Goal: Transaction & Acquisition: Purchase product/service

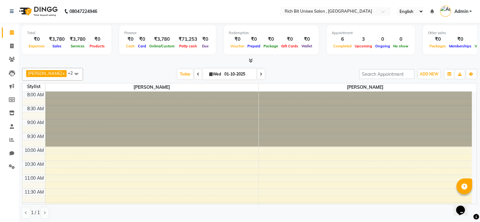
scroll to position [221, 0]
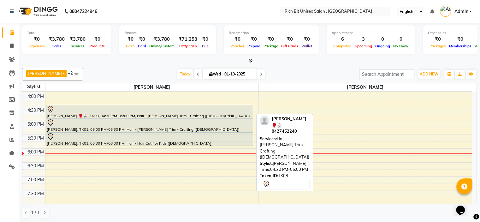
click at [82, 109] on div at bounding box center [150, 109] width 206 height 8
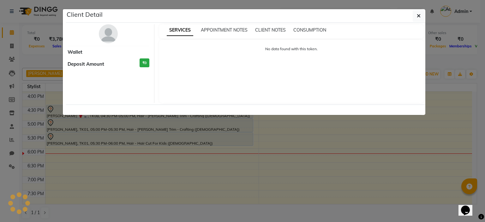
select select "7"
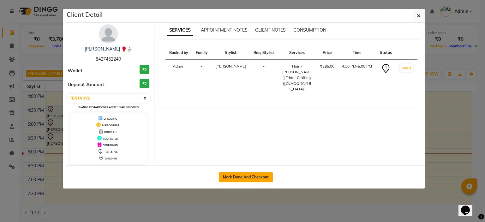
click at [243, 176] on button "Mark Done And Checkout" at bounding box center [246, 177] width 54 height 10
select select "service"
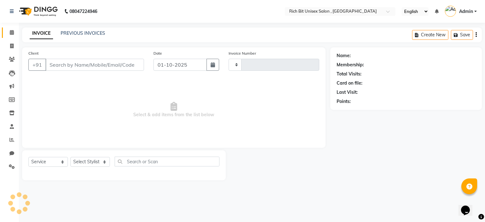
type input "1059"
select select "7834"
type input "8427452240"
select select "70823"
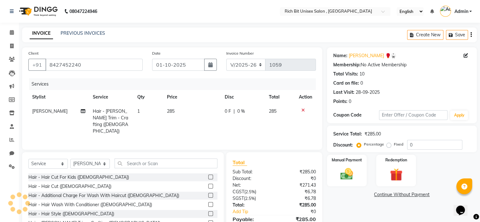
click at [230, 123] on td "0 F | 0 %" at bounding box center [243, 121] width 44 height 34
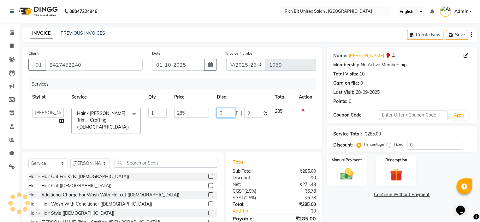
click at [229, 113] on input "0" at bounding box center [226, 113] width 19 height 10
type input "085"
click at [233, 128] on div "Services Stylist Service Qty Price Disc Total Action [PERSON_NAME] [PERSON_NAME…" at bounding box center [172, 110] width 288 height 64
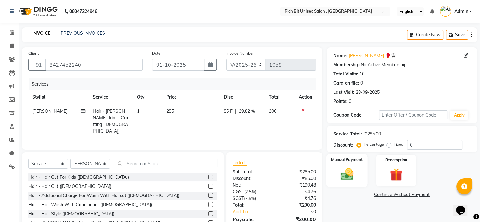
scroll to position [31, 0]
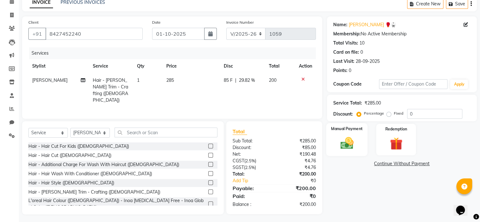
click at [344, 145] on img at bounding box center [346, 143] width 21 height 15
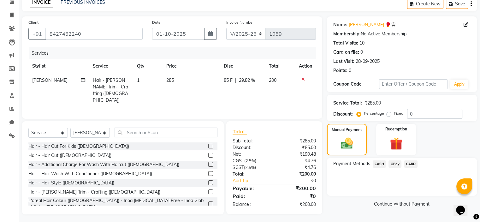
click at [393, 166] on span "GPay" at bounding box center [395, 163] width 13 height 7
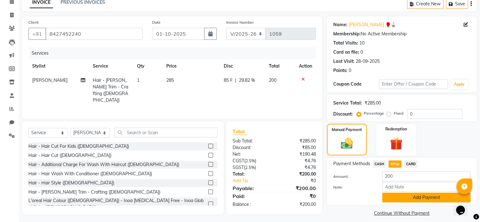
click at [400, 197] on button "Add Payment" at bounding box center [426, 198] width 88 height 10
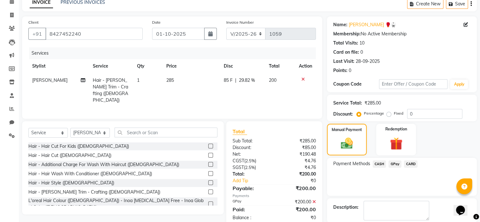
scroll to position [62, 0]
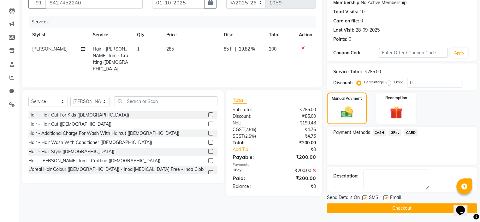
click at [390, 206] on button "Checkout" at bounding box center [402, 208] width 150 height 10
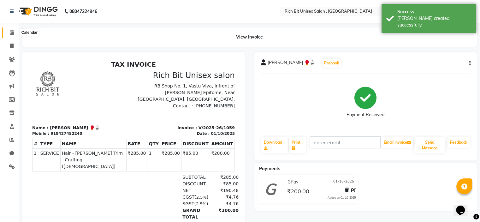
click at [9, 33] on span at bounding box center [11, 32] width 11 height 7
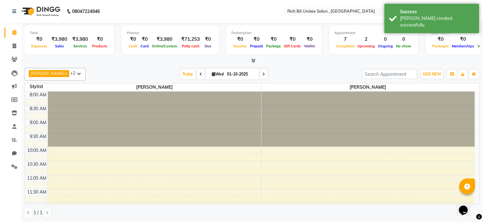
scroll to position [158, 0]
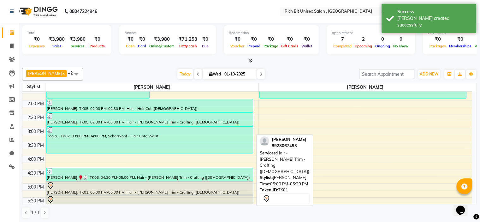
click at [73, 189] on div "[PERSON_NAME], TK01, 05:00 PM-05:30 PM, Hair - [PERSON_NAME] Trim - Crafting ([…" at bounding box center [149, 188] width 207 height 13
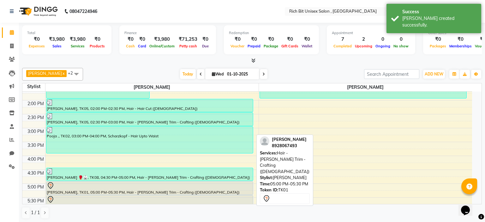
select select "7"
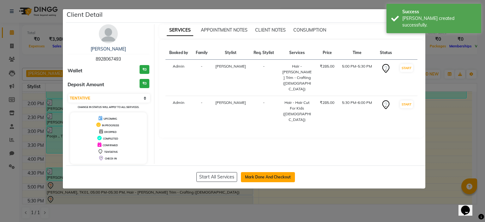
click at [267, 178] on button "Mark Done And Checkout" at bounding box center [268, 177] width 54 height 10
select select "7834"
select select "service"
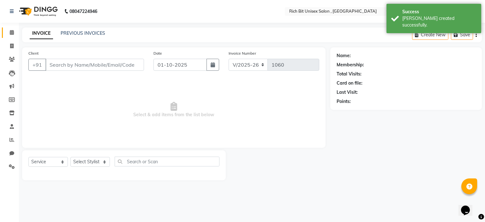
type input "8928067493"
select select "70823"
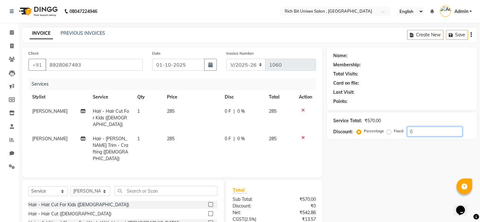
click at [428, 135] on div "Service Total: ₹570.00 Discount: Percentage Fixed 0" at bounding box center [402, 125] width 137 height 21
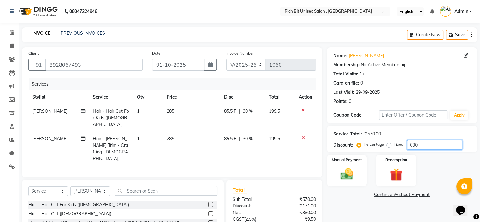
scroll to position [45, 0]
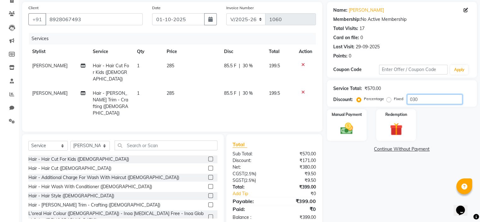
type input "030"
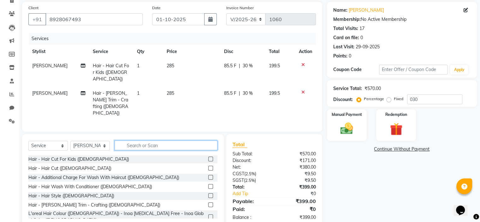
click at [151, 141] on input "text" at bounding box center [166, 146] width 103 height 10
click at [208, 175] on label at bounding box center [210, 177] width 5 height 5
click at [208, 176] on input "checkbox" at bounding box center [210, 178] width 4 height 4
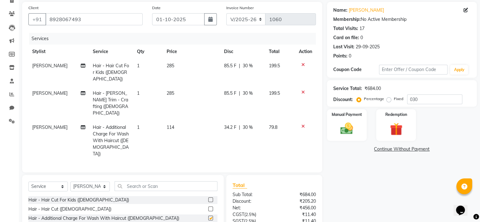
checkbox input "false"
click at [231, 120] on td "34.2 F | 30 %" at bounding box center [242, 140] width 45 height 41
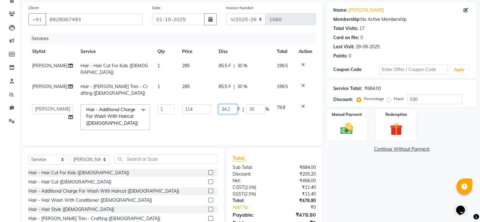
click at [233, 110] on input "34.2" at bounding box center [228, 109] width 19 height 10
type input "3"
type input "64"
click at [249, 117] on td "64 F | 30 %" at bounding box center [244, 116] width 58 height 33
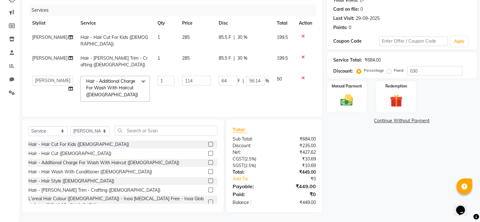
scroll to position [0, 0]
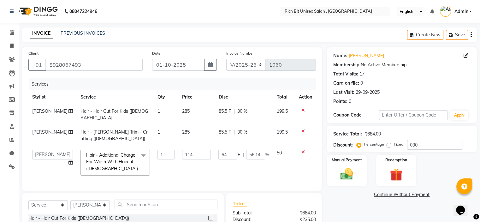
click at [225, 107] on td "85.5 F | 30 %" at bounding box center [244, 114] width 58 height 21
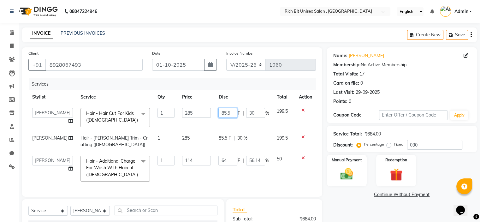
click at [231, 112] on input "85.5" at bounding box center [228, 113] width 19 height 10
type input "85"
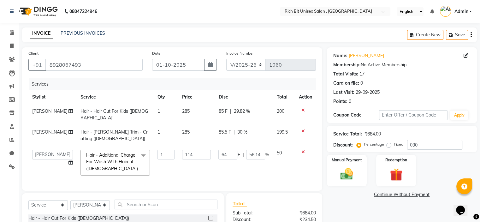
click at [231, 122] on td "85 F | 29.82 %" at bounding box center [244, 114] width 58 height 21
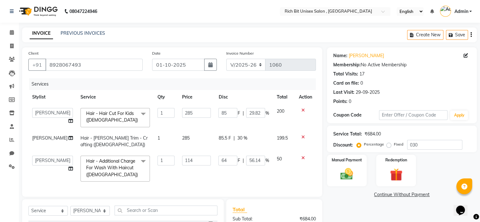
click at [228, 136] on span "85.5 F" at bounding box center [225, 138] width 12 height 7
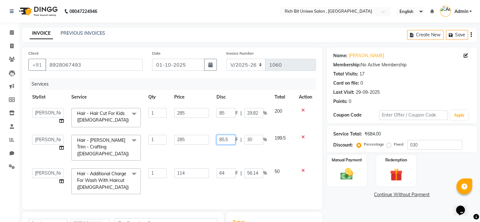
click at [228, 136] on input "85.5" at bounding box center [226, 140] width 19 height 10
type input "85"
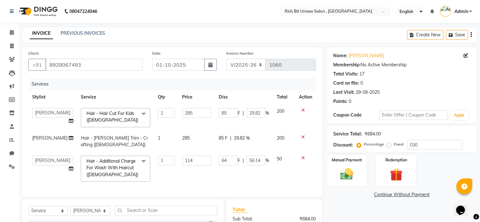
click at [232, 148] on td "85 F | 29.82 %" at bounding box center [244, 141] width 58 height 21
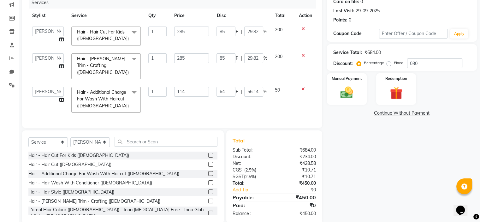
scroll to position [90, 0]
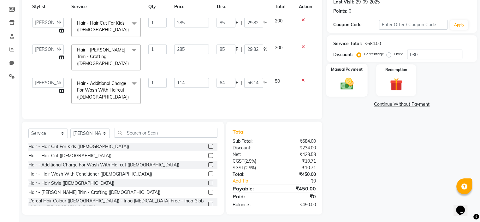
click at [351, 77] on img at bounding box center [346, 83] width 21 height 15
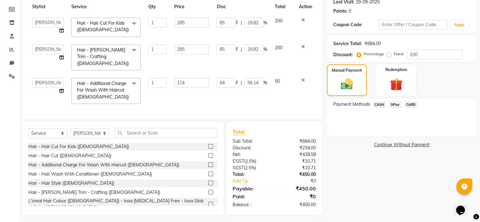
click at [395, 105] on span "GPay" at bounding box center [395, 104] width 13 height 7
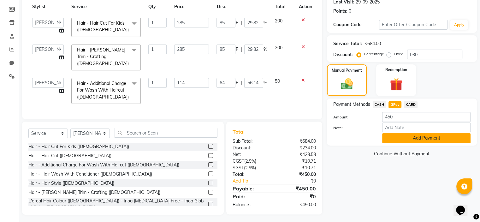
click at [396, 138] on button "Add Payment" at bounding box center [426, 138] width 88 height 10
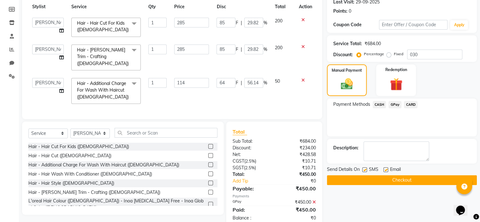
scroll to position [103, 0]
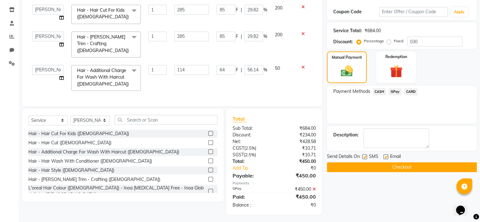
click at [365, 157] on label at bounding box center [365, 156] width 5 height 5
click at [365, 157] on input "checkbox" at bounding box center [365, 157] width 4 height 4
checkbox input "false"
click at [376, 168] on button "Checkout" at bounding box center [402, 167] width 150 height 10
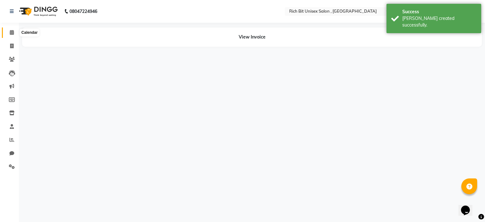
click at [12, 33] on icon at bounding box center [12, 32] width 4 height 5
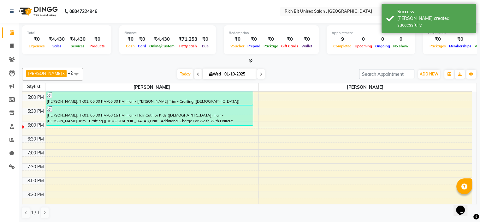
scroll to position [250, 0]
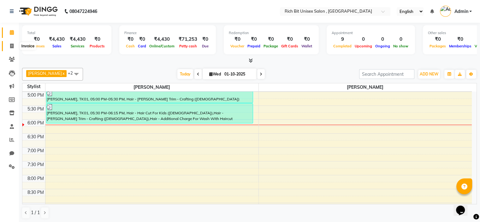
click at [12, 47] on icon at bounding box center [11, 46] width 3 height 5
select select "service"
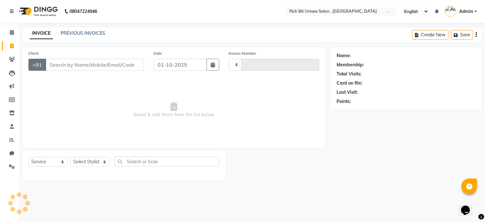
type input "1061"
select select "7834"
click at [83, 69] on input "Client" at bounding box center [94, 65] width 99 height 12
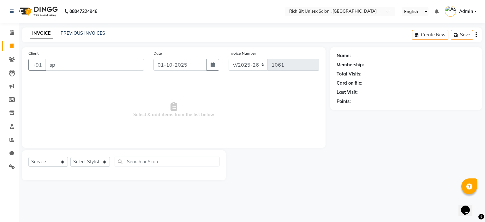
type input "s"
click at [92, 161] on select "Select Stylist [PERSON_NAME] [PERSON_NAME]" at bounding box center [89, 162] width 39 height 10
select select "70823"
click at [70, 157] on select "Select Stylist [PERSON_NAME] [PERSON_NAME]" at bounding box center [89, 162] width 39 height 10
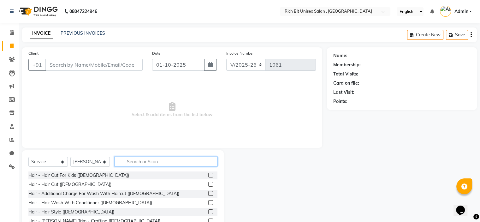
click at [129, 162] on input "text" at bounding box center [166, 162] width 103 height 10
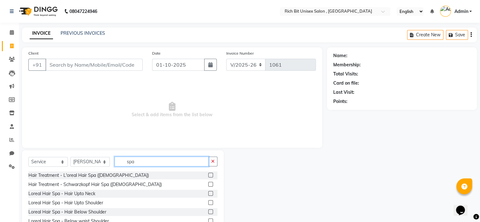
type input "spa"
click at [208, 213] on label at bounding box center [210, 211] width 5 height 5
click at [208, 213] on input "checkbox" at bounding box center [210, 212] width 4 height 4
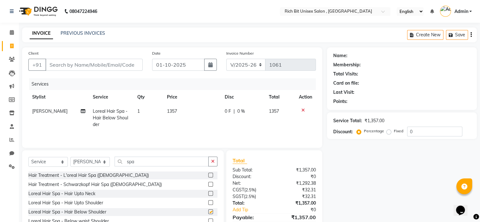
checkbox input "false"
click at [72, 66] on input "Client" at bounding box center [93, 65] width 97 height 12
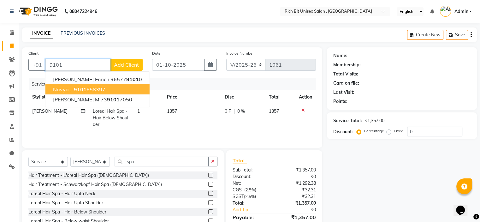
click at [88, 88] on ngb-highlight "9101 658397" at bounding box center [89, 89] width 33 height 6
type input "9101658397"
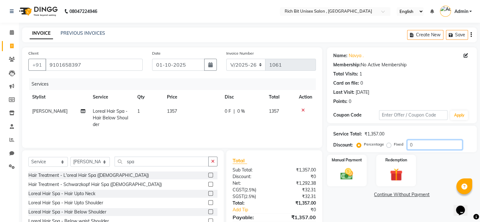
click at [423, 146] on input "0" at bounding box center [434, 145] width 55 height 10
type input "030"
click at [226, 116] on td "407.1 F | 30 %" at bounding box center [242, 117] width 45 height 27
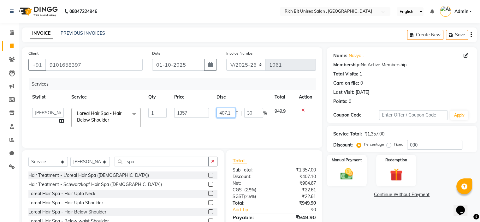
click at [232, 114] on input "407.1" at bounding box center [226, 113] width 19 height 10
type input "407"
click at [237, 123] on td "407 F | 30 %" at bounding box center [242, 117] width 58 height 27
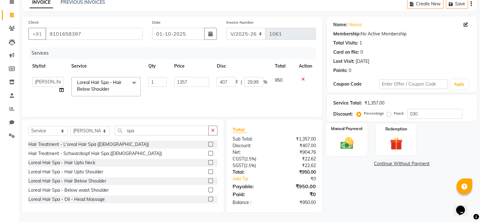
click at [345, 148] on img at bounding box center [346, 143] width 21 height 15
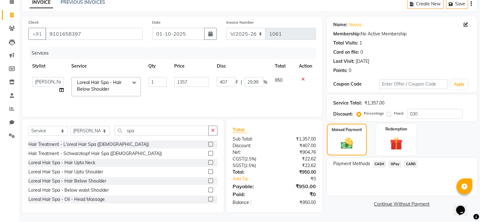
click at [394, 165] on span "GPay" at bounding box center [395, 163] width 13 height 7
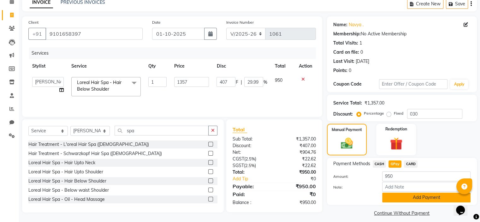
click at [412, 199] on button "Add Payment" at bounding box center [426, 198] width 88 height 10
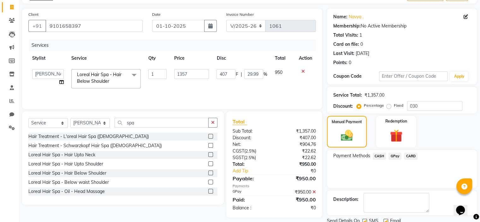
scroll to position [62, 0]
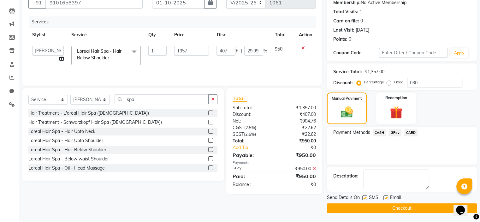
click at [400, 209] on button "Checkout" at bounding box center [402, 208] width 150 height 10
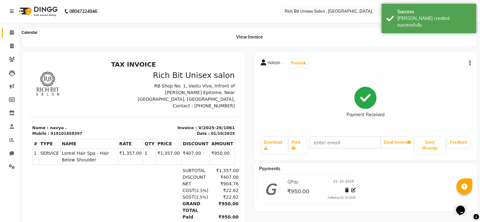
click at [11, 32] on icon at bounding box center [12, 32] width 4 height 5
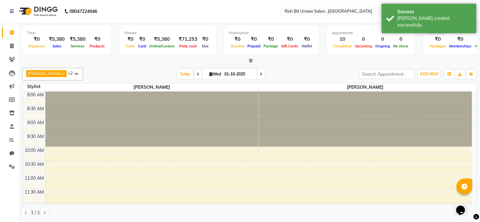
click at [261, 74] on icon at bounding box center [261, 74] width 3 height 4
type input "02-10-2025"
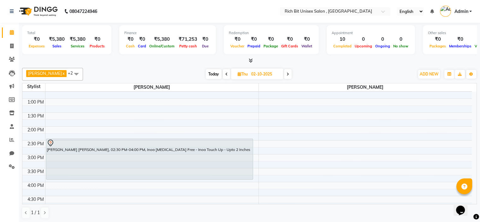
scroll to position [134, 0]
click at [273, 153] on div "8:00 AM 8:30 AM 9:00 AM 9:30 AM 10:00 AM 10:30 AM 11:00 AM 11:30 AM 12:00 PM 12…" at bounding box center [247, 166] width 450 height 417
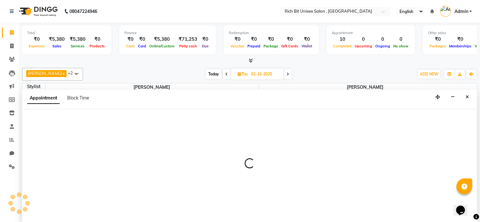
scroll to position [0, 0]
select select "70870"
select select "900"
select select "tentative"
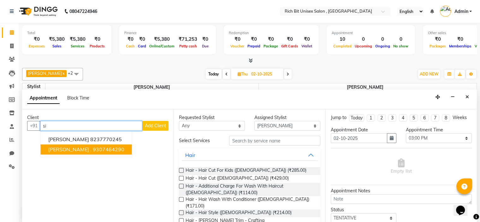
type input "s"
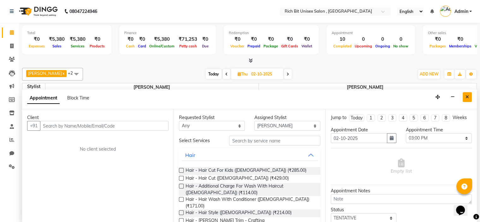
click at [466, 99] on button "Close" at bounding box center [467, 97] width 9 height 10
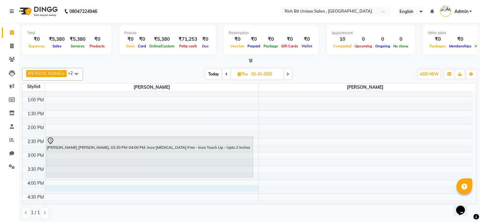
click at [56, 187] on div "8:00 AM 8:30 AM 9:00 AM 9:30 AM 10:00 AM 10:30 AM 11:00 AM 11:30 AM 12:00 PM 12…" at bounding box center [247, 166] width 450 height 417
select select "70823"
select select "tentative"
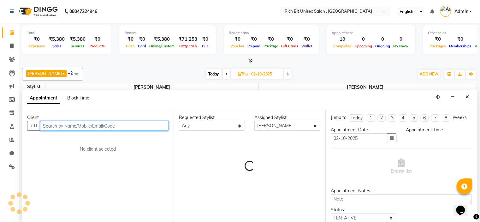
select select "975"
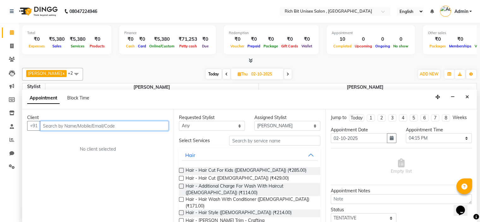
click at [51, 128] on input "text" at bounding box center [104, 126] width 129 height 10
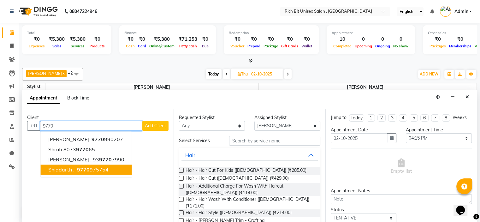
click at [88, 169] on ngb-highlight "9770 975754" at bounding box center [92, 169] width 33 height 6
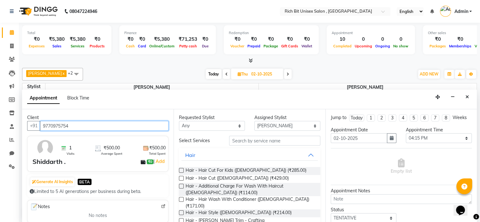
type input "9770975754"
click at [182, 176] on label at bounding box center [181, 178] width 5 height 5
click at [182, 177] on input "checkbox" at bounding box center [181, 179] width 4 height 4
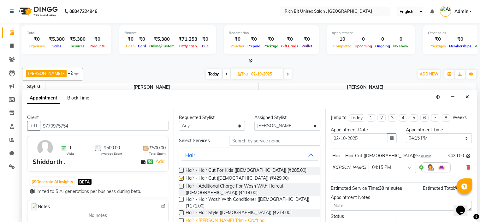
checkbox input "false"
click at [181, 218] on label at bounding box center [181, 220] width 5 height 5
click at [181, 219] on input "checkbox" at bounding box center [181, 221] width 4 height 4
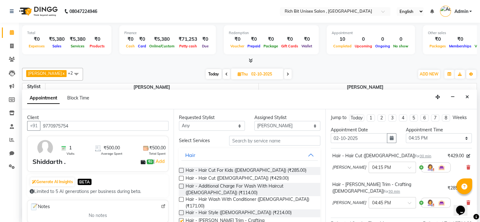
checkbox input "false"
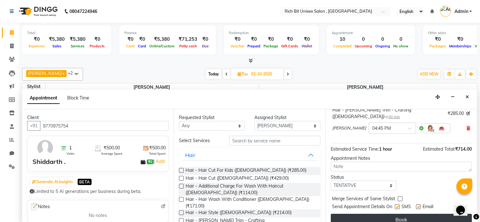
click at [365, 214] on button "Book" at bounding box center [401, 219] width 141 height 11
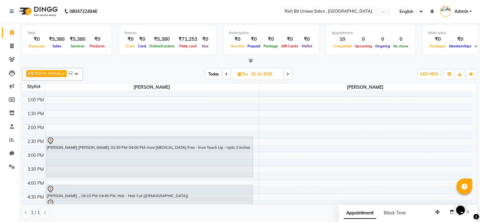
scroll to position [0, 0]
click at [213, 75] on span "Today" at bounding box center [214, 74] width 16 height 10
type input "01-10-2025"
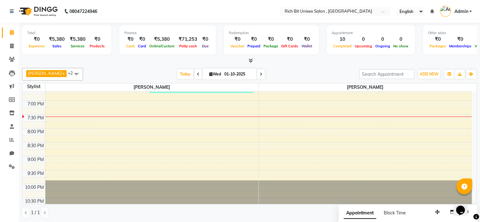
scroll to position [300, 0]
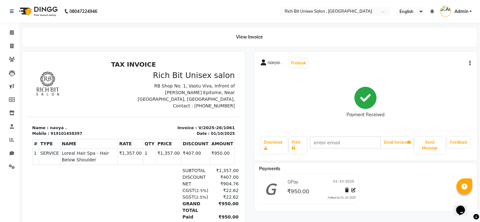
select select "7834"
select select "service"
